Goal: Submit feedback/report problem

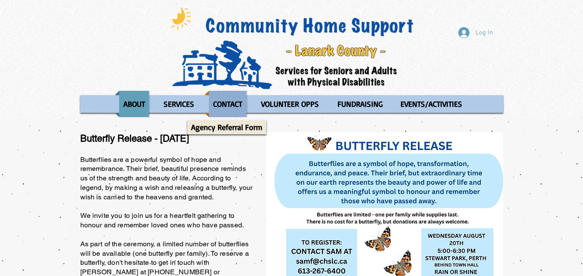
click at [231, 104] on p "CONTACT" at bounding box center [227, 104] width 37 height 26
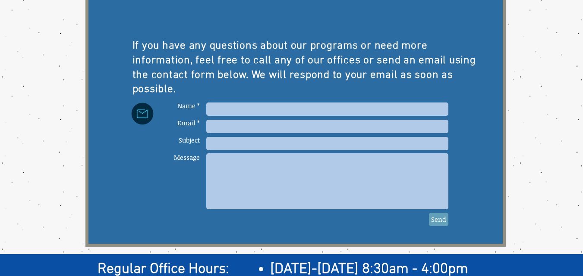
scroll to position [375, 0]
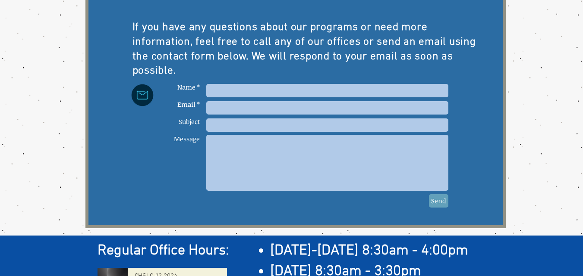
click at [291, 87] on input "main content" at bounding box center [327, 90] width 242 height 13
paste input "Wix"
paste input "Live Support"
type input "Wix Live Support"
click at [248, 107] on input "main content" at bounding box center [327, 107] width 242 height 13
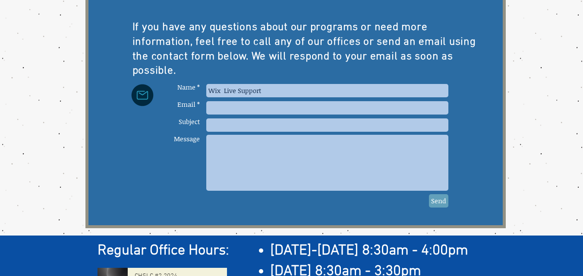
paste input "Support@wixsecurity.com"
type input "Support@wixsecurity.com"
click at [267, 124] on input "main content" at bounding box center [327, 125] width 242 height 13
paste input "Immediate Action Required: Malware XSS Detected on Your Wix Website"
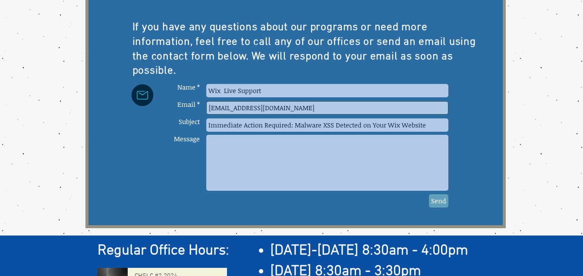
type input "Immediate Action Required: Malware XSS Detected on Your Wix Website"
click at [261, 166] on textarea "main content" at bounding box center [327, 163] width 242 height 56
paste textarea "Dear Merchant Your account has been flagged and blacklisted following reports t…"
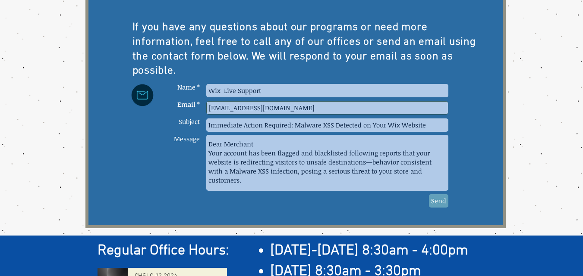
scroll to position [148, 0]
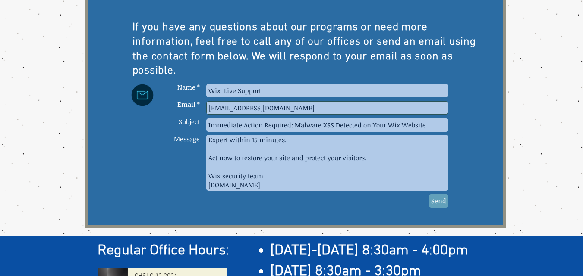
type textarea "Dear Merchant Your account has been flagged and blacklisted following reports t…"
click at [444, 198] on span "Send" at bounding box center [438, 201] width 15 height 9
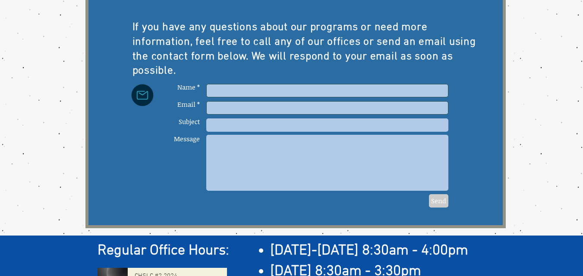
scroll to position [0, 0]
